Goal: Information Seeking & Learning: Learn about a topic

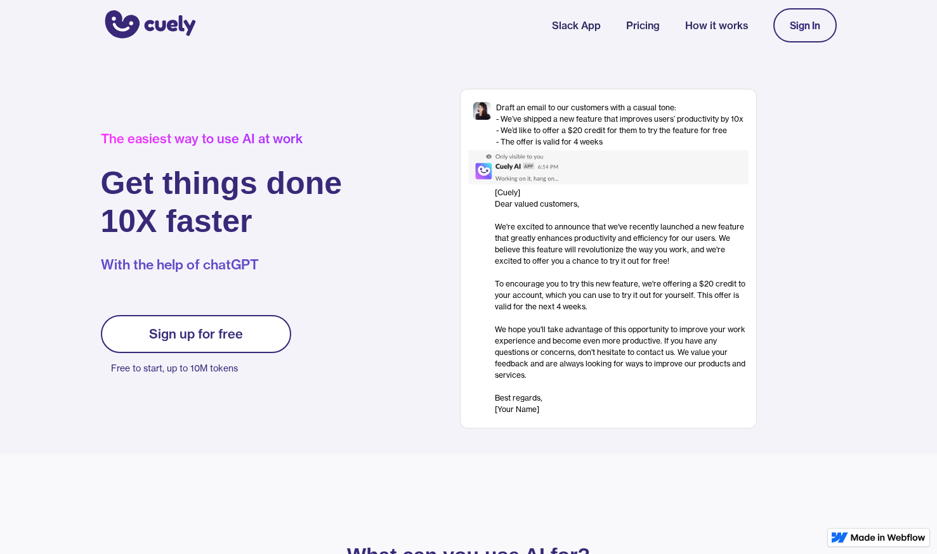
click at [256, 338] on link "Sign up for free" at bounding box center [196, 334] width 190 height 38
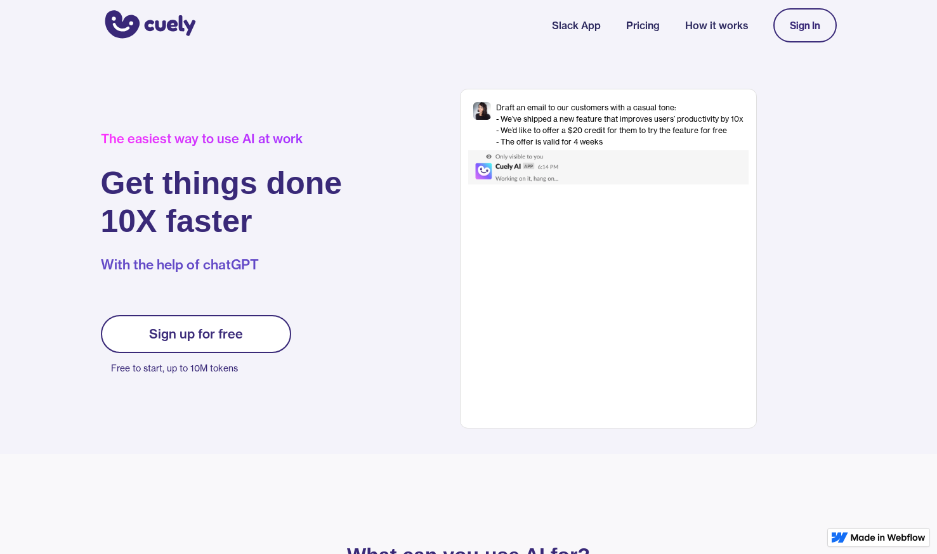
click at [262, 337] on link "Sign up for free" at bounding box center [196, 334] width 190 height 38
click at [781, 43] on div "Sign In" at bounding box center [804, 25] width 63 height 47
click at [794, 36] on link "Sign In" at bounding box center [804, 25] width 63 height 34
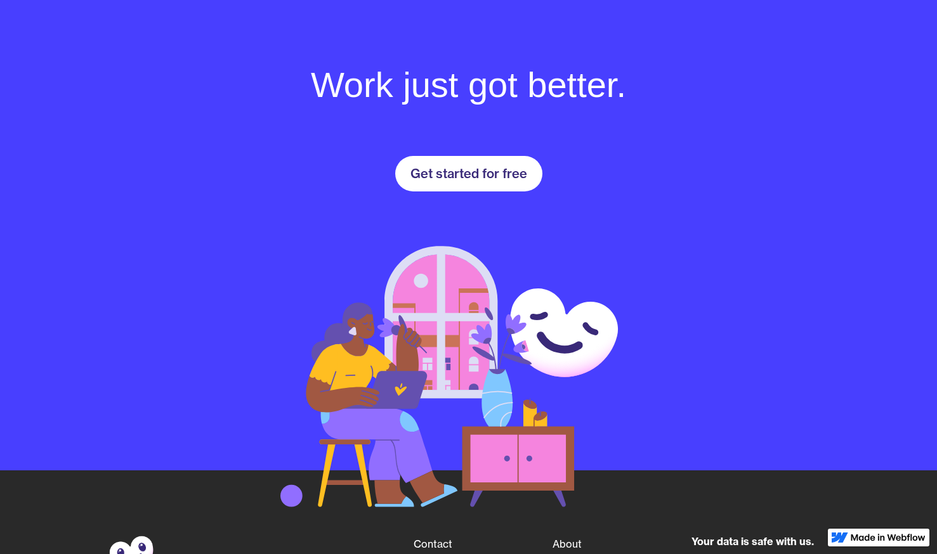
scroll to position [1780, 0]
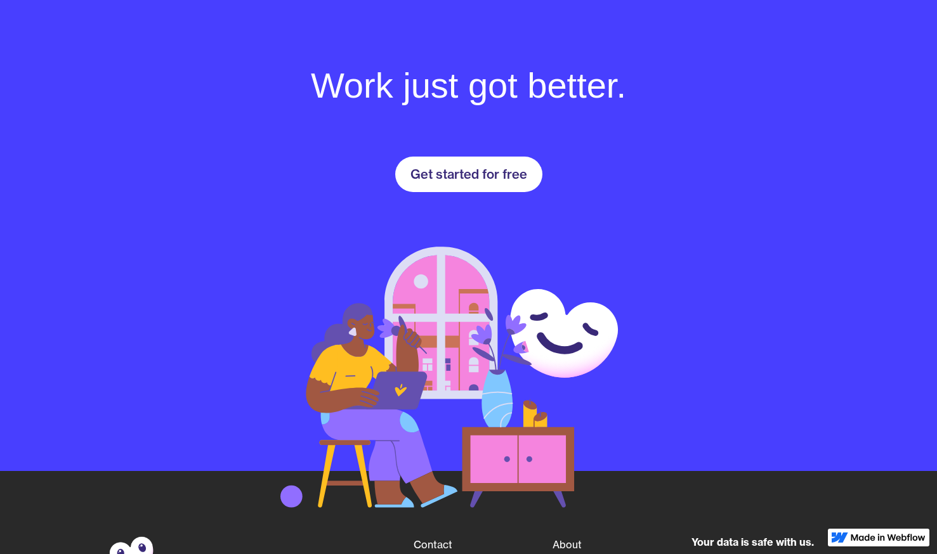
click at [516, 173] on div "Get started for free" at bounding box center [468, 174] width 117 height 15
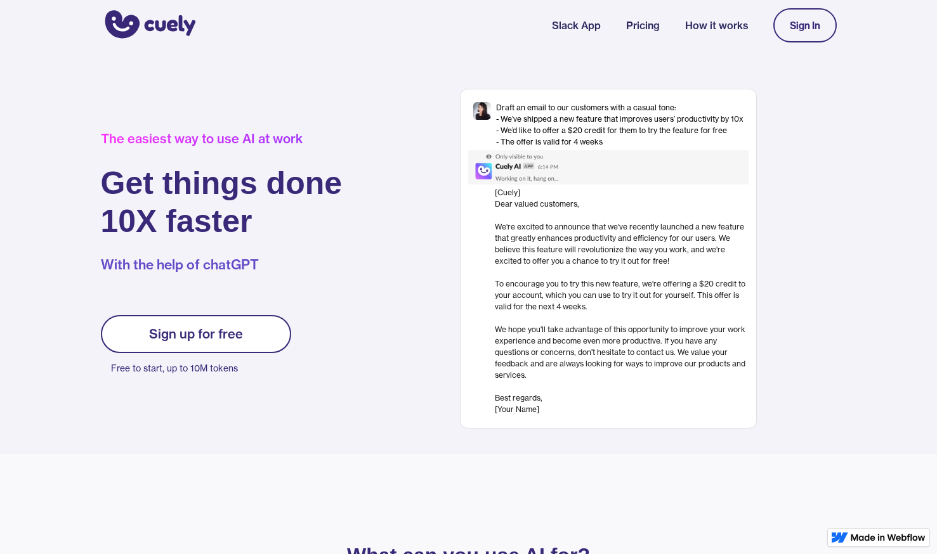
click at [532, 174] on img at bounding box center [530, 167] width 125 height 34
click at [566, 20] on link "Slack App" at bounding box center [576, 25] width 49 height 15
click at [572, 20] on link "Slack App" at bounding box center [576, 25] width 49 height 15
click at [648, 34] on nav "Slack App Pricing How it works Sign In" at bounding box center [694, 25] width 285 height 47
click at [639, 29] on link "Pricing" at bounding box center [643, 25] width 34 height 15
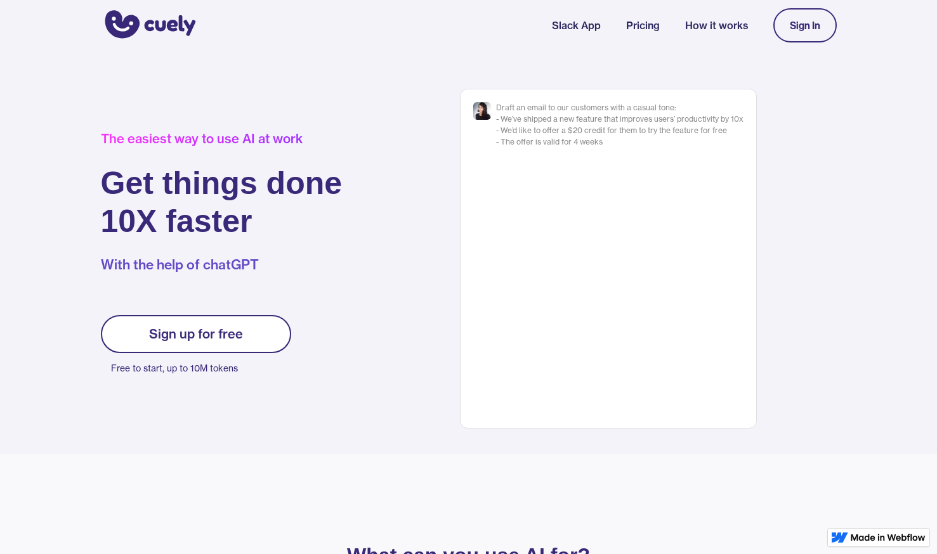
click at [559, 32] on link "Slack App" at bounding box center [576, 25] width 49 height 15
click at [651, 26] on link "Pricing" at bounding box center [643, 25] width 34 height 15
